Goal: Check status: Check status

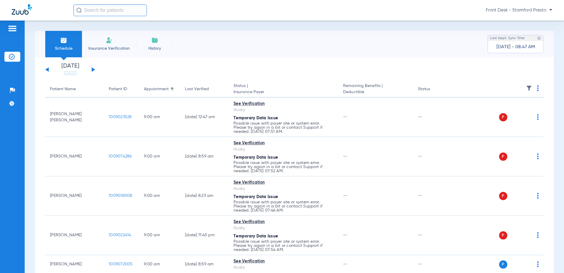
click at [119, 10] on input "text" at bounding box center [109, 10] width 73 height 12
click at [93, 69] on button at bounding box center [94, 69] width 4 height 4
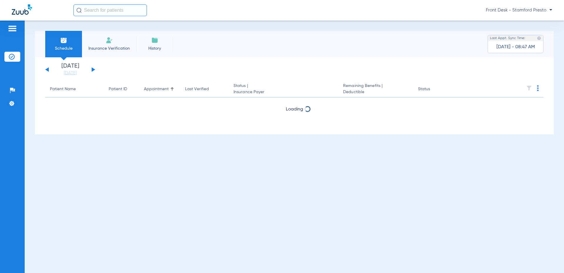
click at [93, 69] on button at bounding box center [94, 69] width 4 height 4
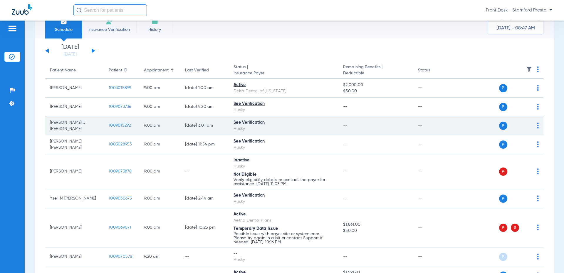
scroll to position [29, 0]
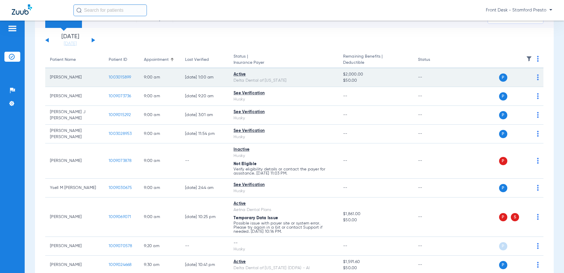
click at [118, 75] on span "1003015899" at bounding box center [120, 77] width 23 height 4
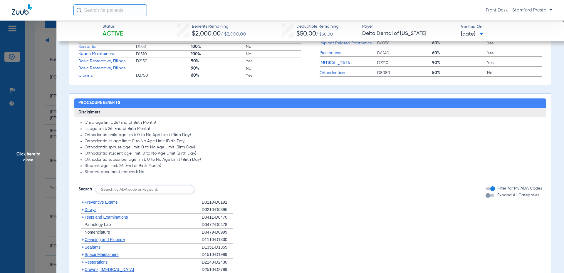
scroll to position [265, 0]
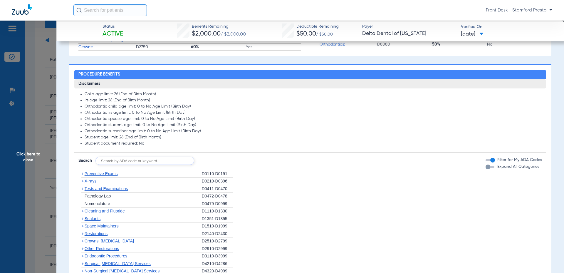
click at [84, 180] on span "+" at bounding box center [82, 181] width 2 height 5
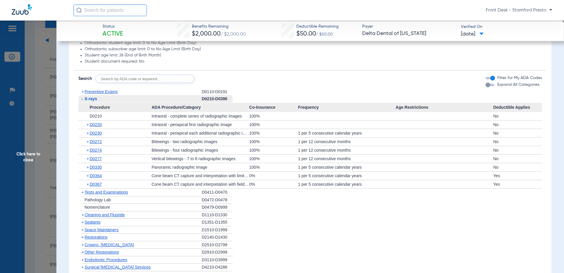
scroll to position [353, 0]
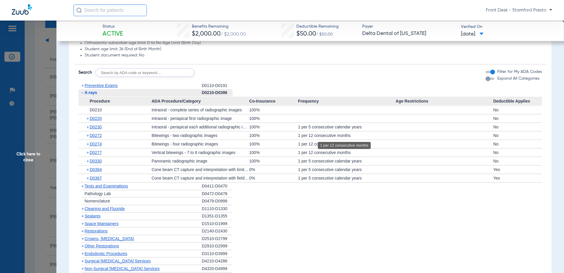
drag, startPoint x: 336, startPoint y: 137, endPoint x: 357, endPoint y: 137, distance: 21.2
click at [357, 137] on div "+ D0272 Bitewings - two radiographic images 100% 1 per 12 consecutive months No" at bounding box center [310, 135] width 464 height 8
click at [81, 208] on span "+" at bounding box center [82, 208] width 2 height 5
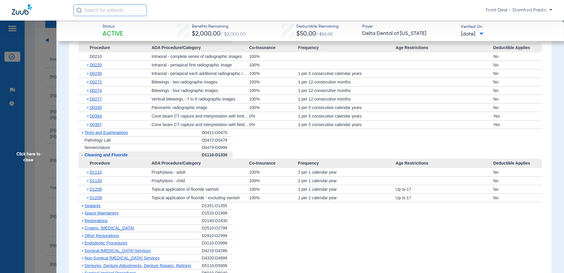
scroll to position [411, 0]
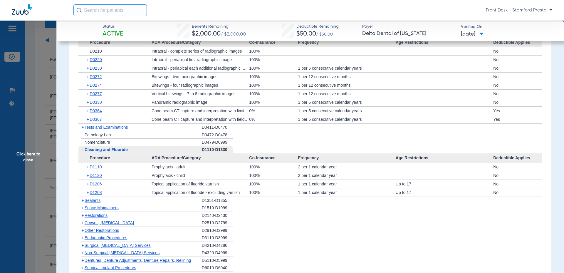
drag, startPoint x: 294, startPoint y: 184, endPoint x: 419, endPoint y: 180, distance: 125.3
click at [419, 180] on div "+ D1206 Topical application of fluoride varnish 100% 1 per 1 calendar year Up t…" at bounding box center [310, 184] width 464 height 8
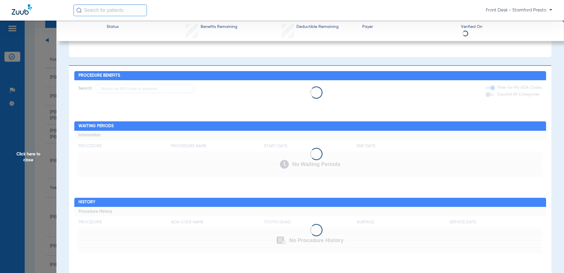
scroll to position [204, 0]
